Goal: Task Accomplishment & Management: Complete application form

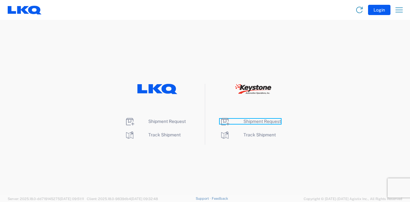
click at [264, 121] on span "Shipment Request" at bounding box center [261, 121] width 37 height 5
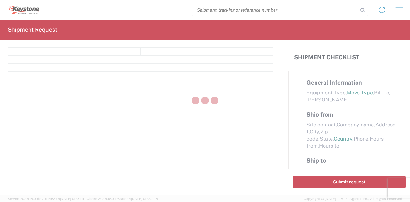
select select "FULL"
select select "LBS"
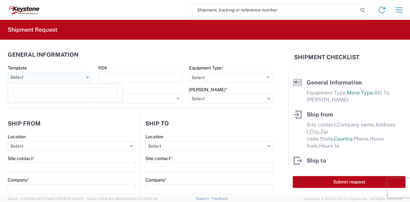
click at [56, 78] on input "Template" at bounding box center [50, 77] width 84 height 10
click at [56, 77] on input "Template" at bounding box center [50, 77] width 84 height 10
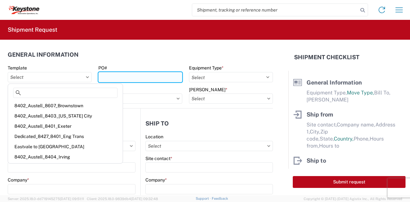
click at [163, 78] on input "PO#" at bounding box center [140, 77] width 84 height 10
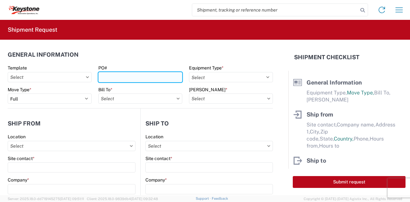
click at [147, 77] on input "PO#" at bounding box center [140, 77] width 84 height 10
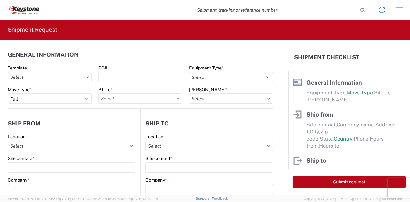
click at [151, 53] on header "General Information" at bounding box center [140, 54] width 265 height 14
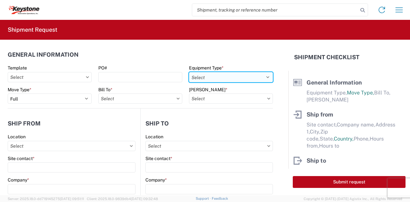
click at [211, 77] on select "Select 53’ Dry Van Flatbed Dropdeck (van) Lowboy (flatbed) Rail" at bounding box center [231, 77] width 84 height 10
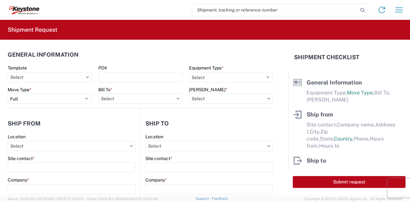
click at [232, 55] on header "General Information" at bounding box center [140, 54] width 265 height 14
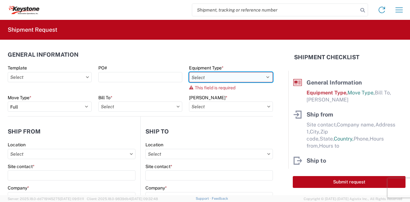
click at [213, 78] on select "Select 53’ Dry Van Flatbed Dropdeck (van) Lowboy (flatbed) Rail" at bounding box center [231, 77] width 84 height 10
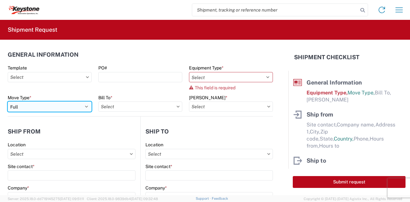
click at [47, 108] on select "Select Full Partial TL" at bounding box center [50, 107] width 84 height 10
click at [83, 108] on select "Select Full Partial TL" at bounding box center [50, 107] width 84 height 10
click at [86, 106] on select "Select Full Partial TL" at bounding box center [50, 107] width 84 height 10
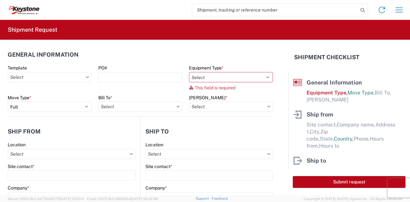
click at [177, 106] on icon at bounding box center [178, 107] width 3 height 2
click at [176, 106] on icon at bounding box center [177, 107] width 3 height 2
click at [173, 107] on input "Bill To *" at bounding box center [140, 107] width 84 height 10
click at [176, 106] on icon at bounding box center [177, 107] width 3 height 2
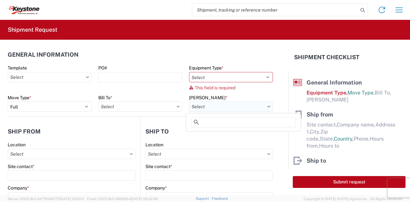
click at [261, 107] on input "[PERSON_NAME] *" at bounding box center [231, 107] width 84 height 10
click at [267, 107] on icon at bounding box center [268, 107] width 3 height 2
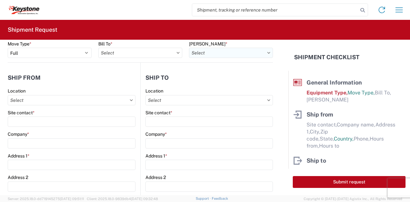
scroll to position [64, 0]
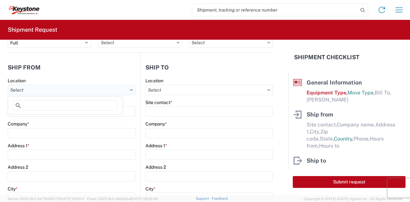
click at [106, 89] on input "Location" at bounding box center [72, 90] width 128 height 10
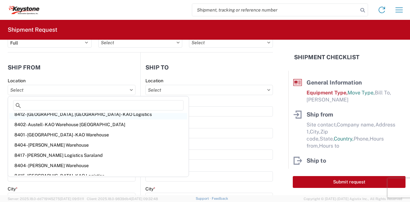
scroll to position [142, 0]
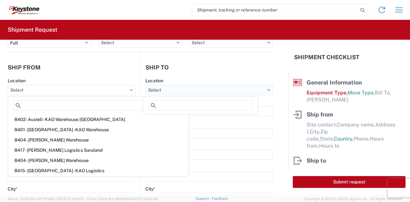
click at [175, 91] on input "Location" at bounding box center [208, 90] width 127 height 10
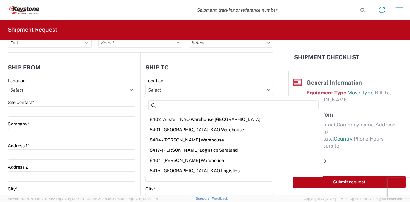
drag, startPoint x: 216, startPoint y: 77, endPoint x: 216, endPoint y: 80, distance: 3.9
click at [217, 77] on agx-form-section "Ship to Location Site contact * Company * Address 1 * Address 2 City * Zip * St…" at bounding box center [207, 195] width 132 height 270
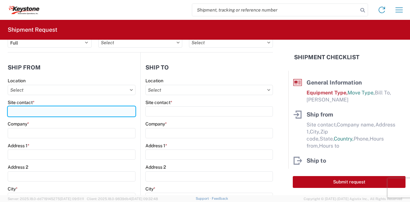
click at [91, 109] on input "Site contact *" at bounding box center [72, 111] width 128 height 10
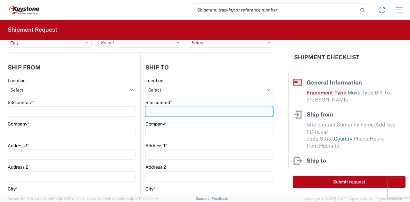
click at [178, 110] on input "Site contact *" at bounding box center [208, 111] width 127 height 10
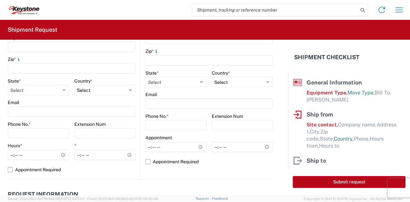
scroll to position [224, 0]
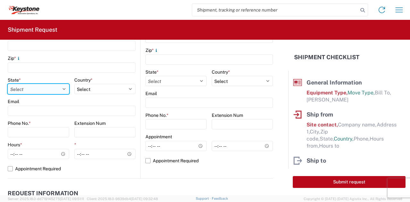
click at [44, 88] on select "Select [US_STATE] [US_STATE] [US_STATE] [US_STATE] Armed Forces Americas Armed …" at bounding box center [38, 89] width 61 height 10
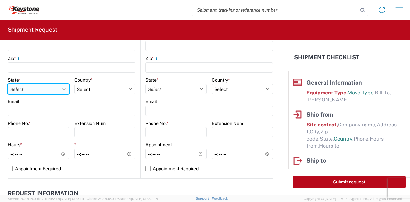
click at [45, 88] on select "Select [US_STATE] [US_STATE] [US_STATE] [US_STATE] Armed Forces Americas Armed …" at bounding box center [38, 89] width 61 height 10
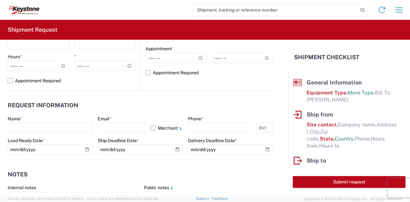
scroll to position [328, 0]
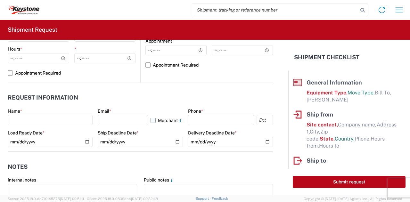
click at [151, 121] on label "Merchant" at bounding box center [167, 120] width 32 height 10
click at [0, 0] on input "Merchant" at bounding box center [0, 0] width 0 height 0
click at [151, 121] on label "Merchant" at bounding box center [167, 120] width 32 height 10
click at [0, 0] on input "Merchant" at bounding box center [0, 0] width 0 height 0
click at [151, 121] on label "Merchant" at bounding box center [167, 120] width 32 height 10
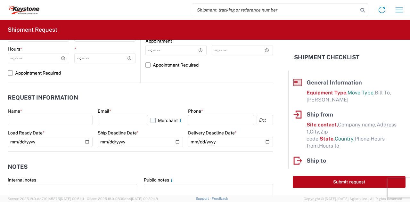
click at [0, 0] on input "Merchant" at bounding box center [0, 0] width 0 height 0
click at [151, 121] on label "Merchant" at bounding box center [167, 120] width 32 height 10
click at [0, 0] on input "Merchant" at bounding box center [0, 0] width 0 height 0
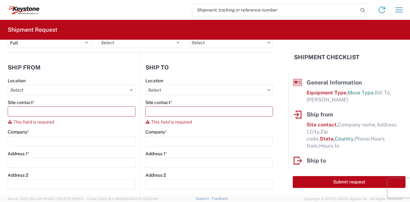
scroll to position [0, 0]
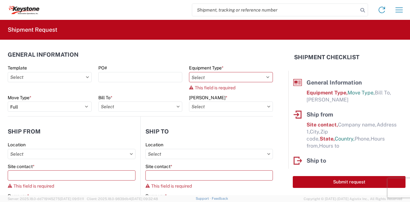
click at [152, 52] on header "General Information" at bounding box center [140, 54] width 265 height 14
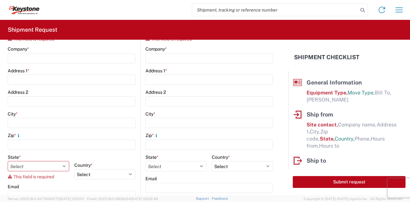
scroll to position [76, 0]
